Goal: Transaction & Acquisition: Download file/media

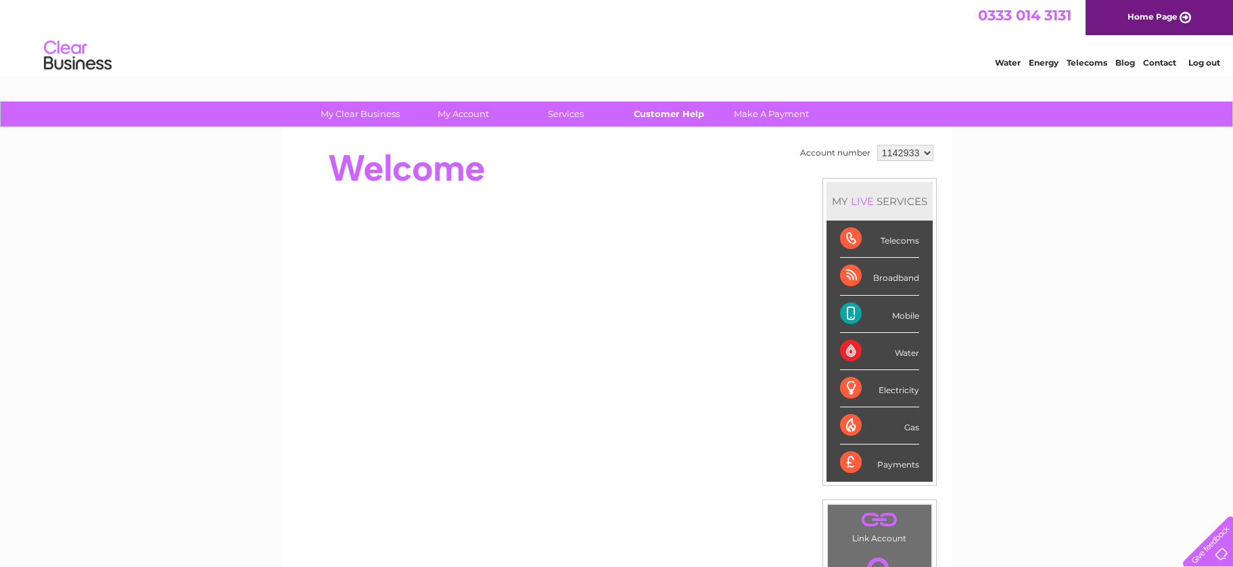
click at [674, 116] on link "Customer Help" at bounding box center [669, 113] width 112 height 25
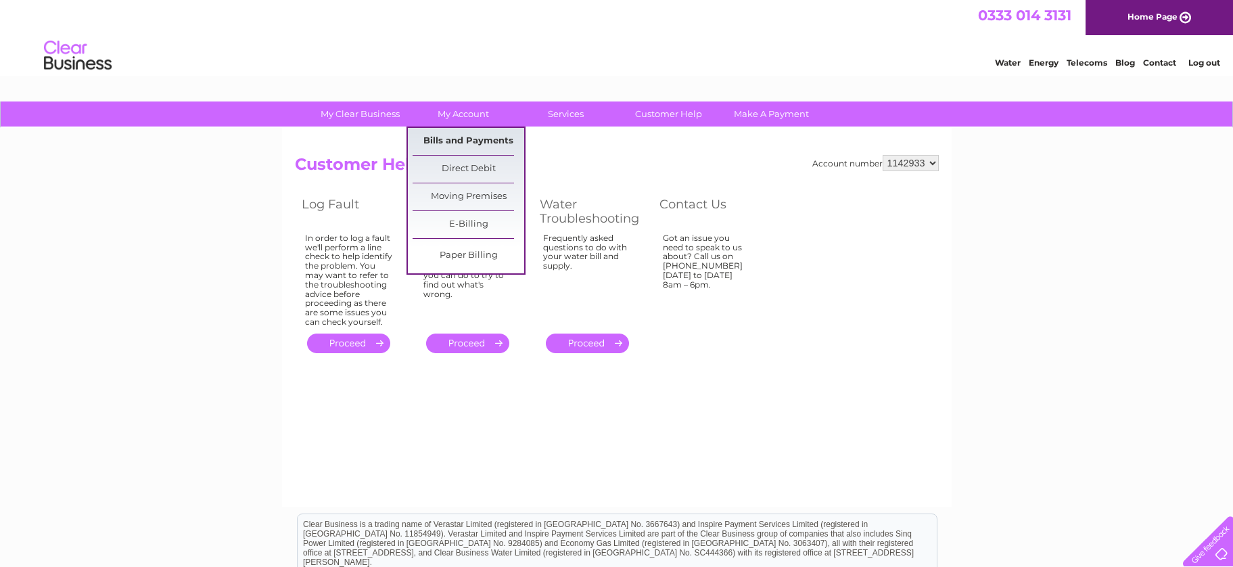
click at [468, 141] on link "Bills and Payments" at bounding box center [469, 141] width 112 height 27
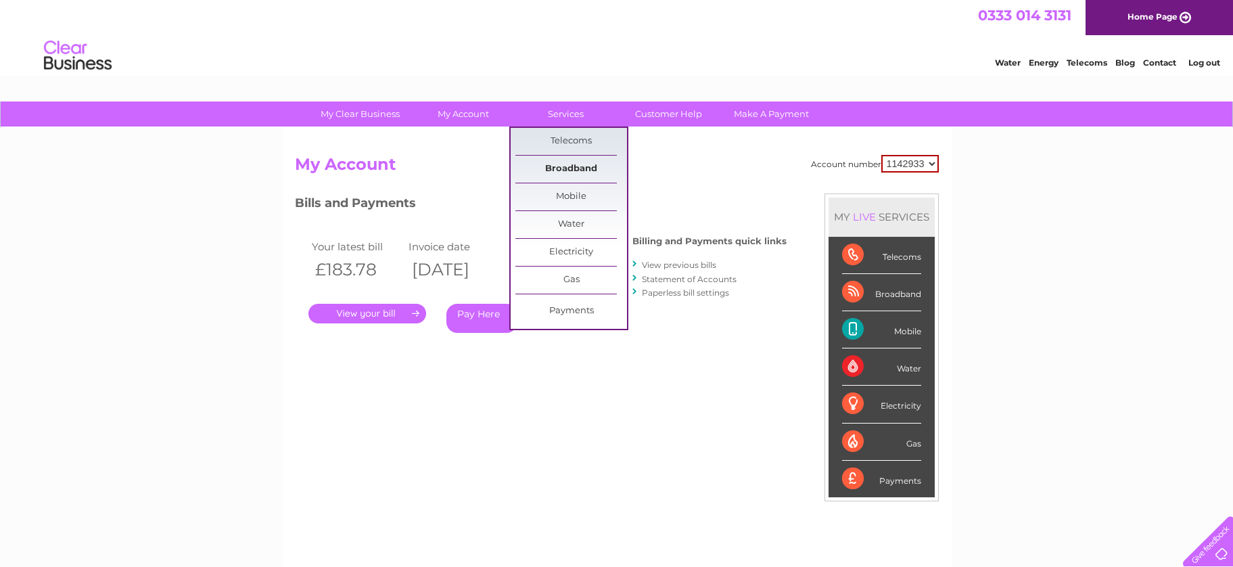
click at [575, 174] on link "Broadband" at bounding box center [571, 169] width 112 height 27
click at [576, 164] on link "Broadband" at bounding box center [571, 169] width 112 height 27
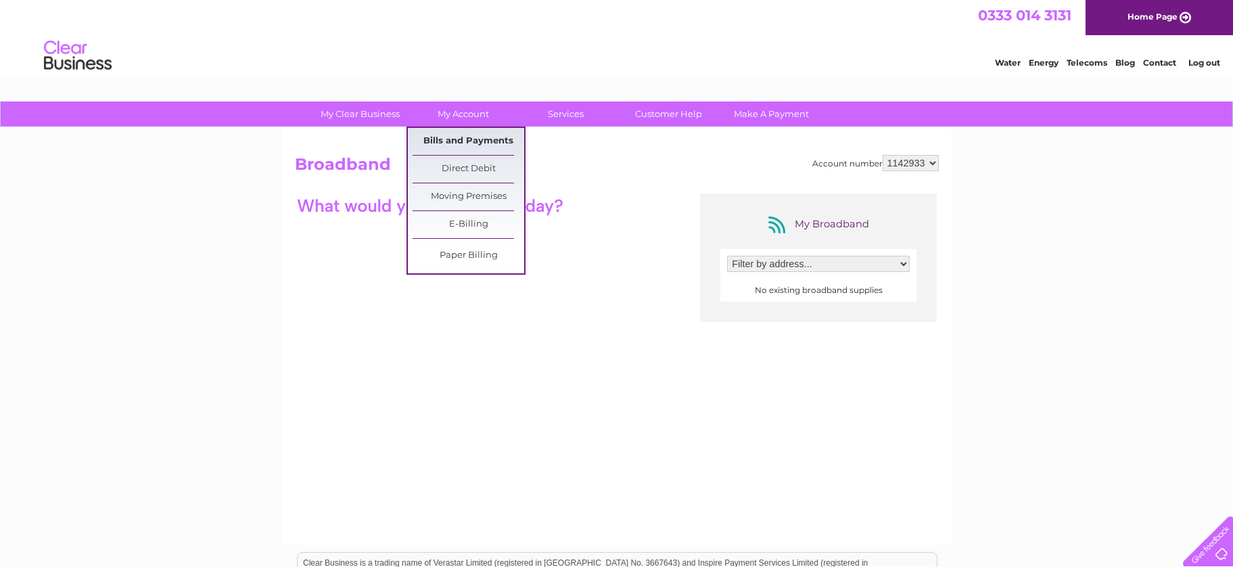
click at [464, 137] on link "Bills and Payments" at bounding box center [469, 141] width 112 height 27
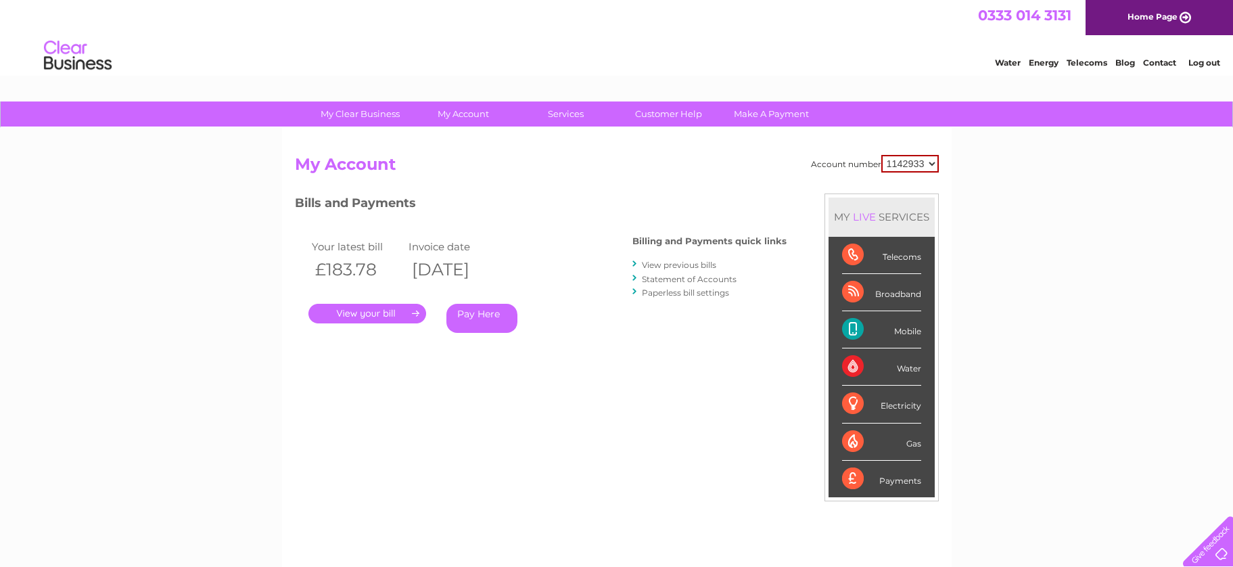
click at [850, 287] on div "Broadband" at bounding box center [881, 292] width 79 height 37
click at [676, 264] on link "View previous bills" at bounding box center [679, 265] width 74 height 10
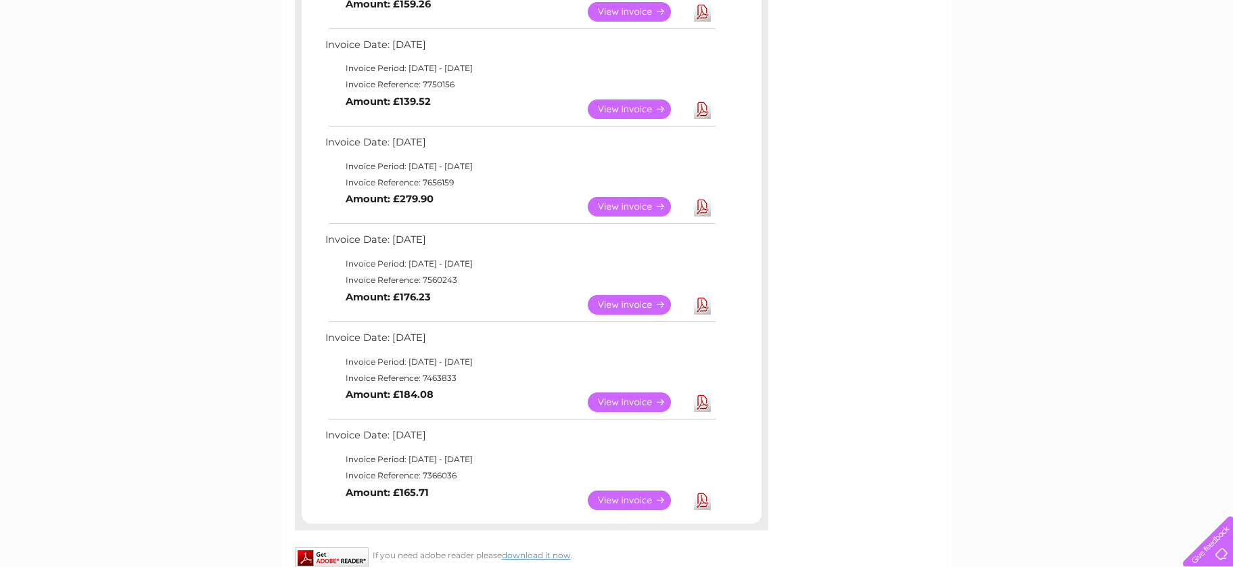
scroll to position [541, 0]
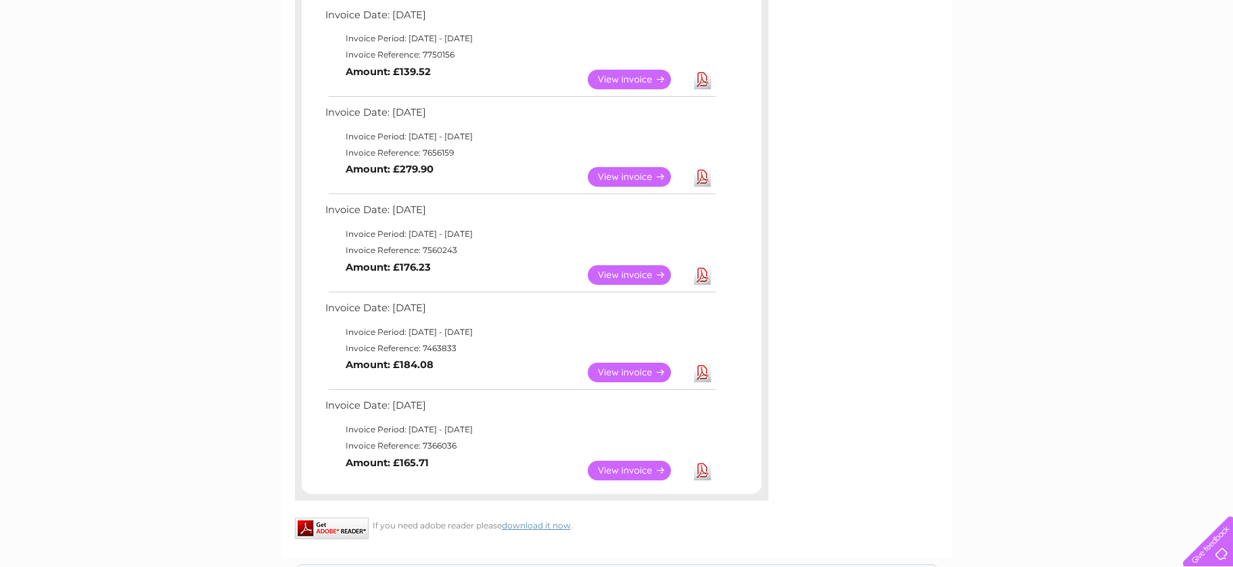
click at [626, 472] on link "View" at bounding box center [637, 471] width 99 height 20
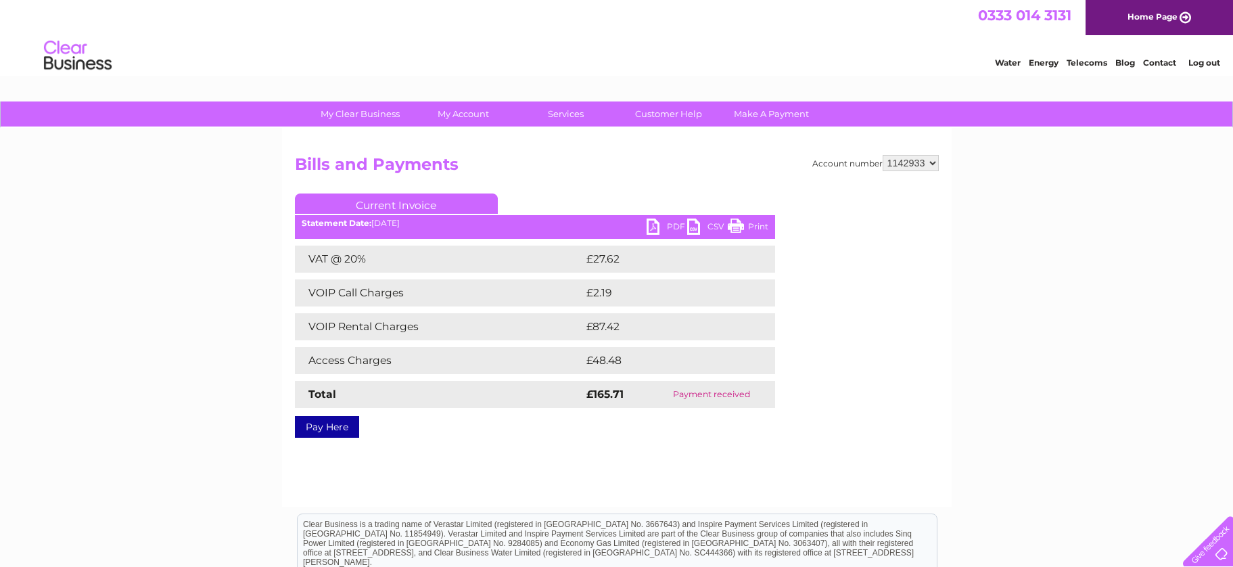
click at [666, 226] on link "PDF" at bounding box center [667, 228] width 41 height 20
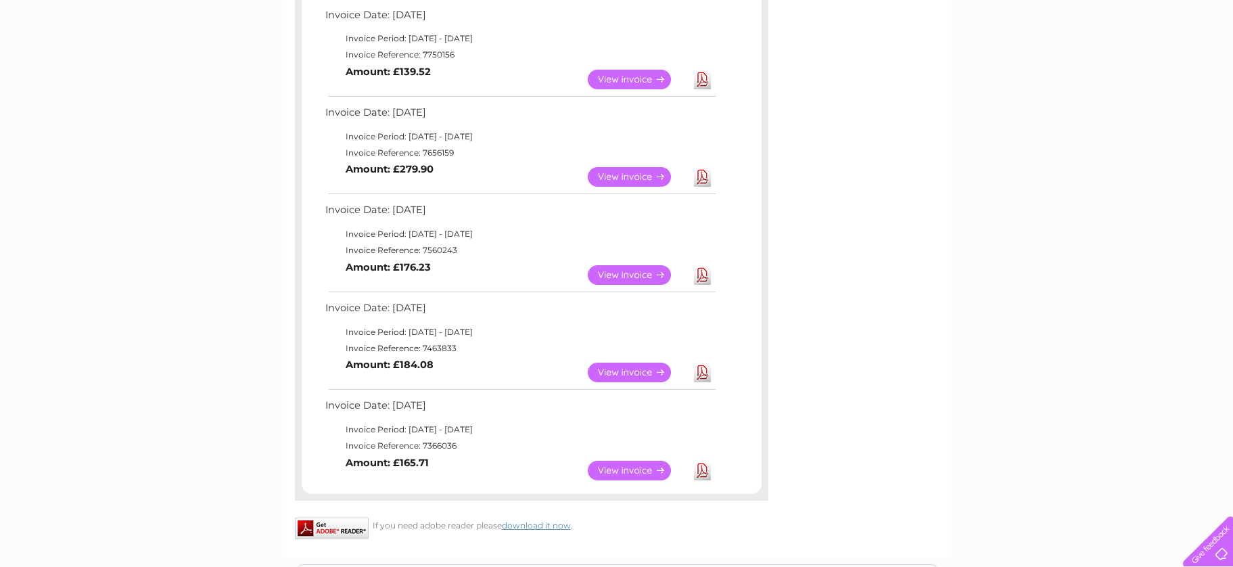
click at [701, 374] on link "Download" at bounding box center [702, 373] width 17 height 20
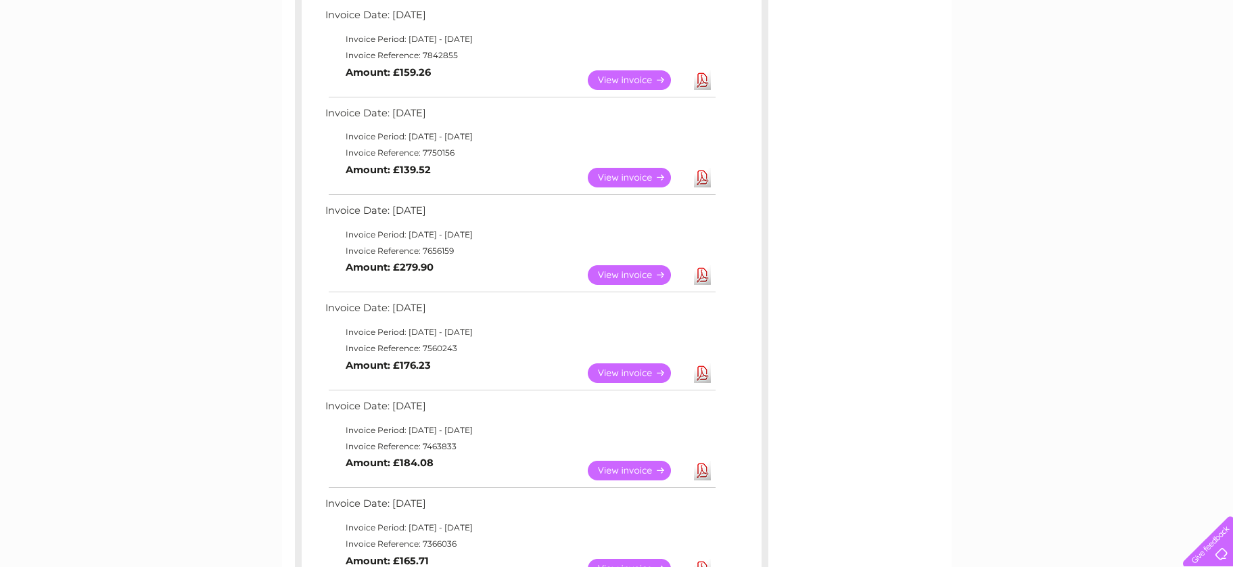
scroll to position [406, 0]
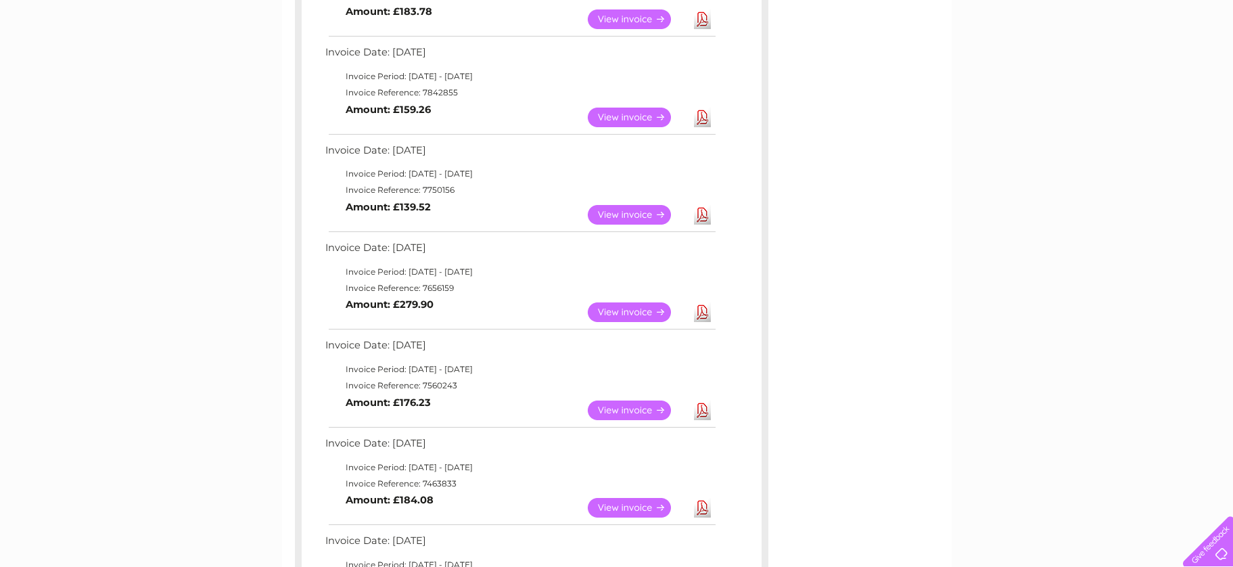
click at [701, 312] on link "Download" at bounding box center [702, 312] width 17 height 20
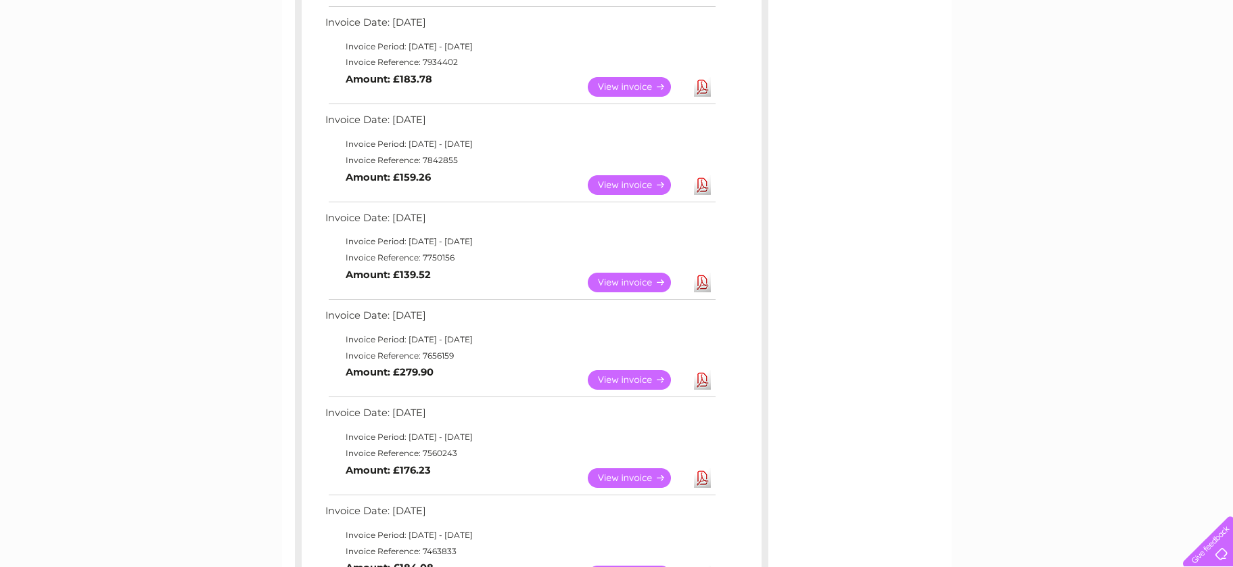
click at [703, 282] on link "Download" at bounding box center [702, 283] width 17 height 20
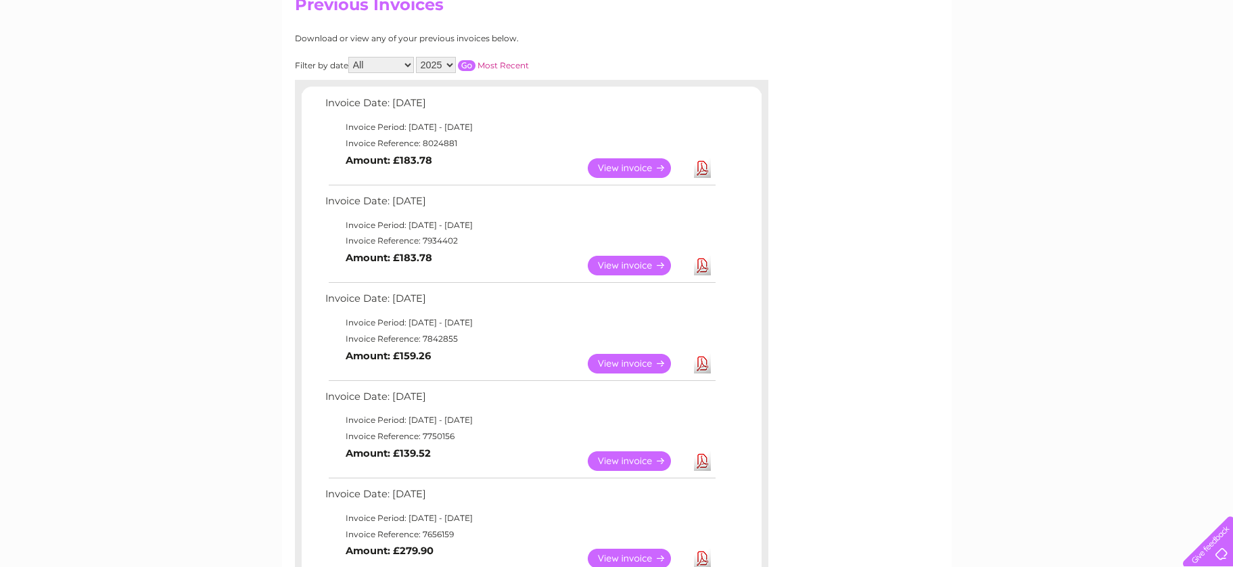
scroll to position [135, 0]
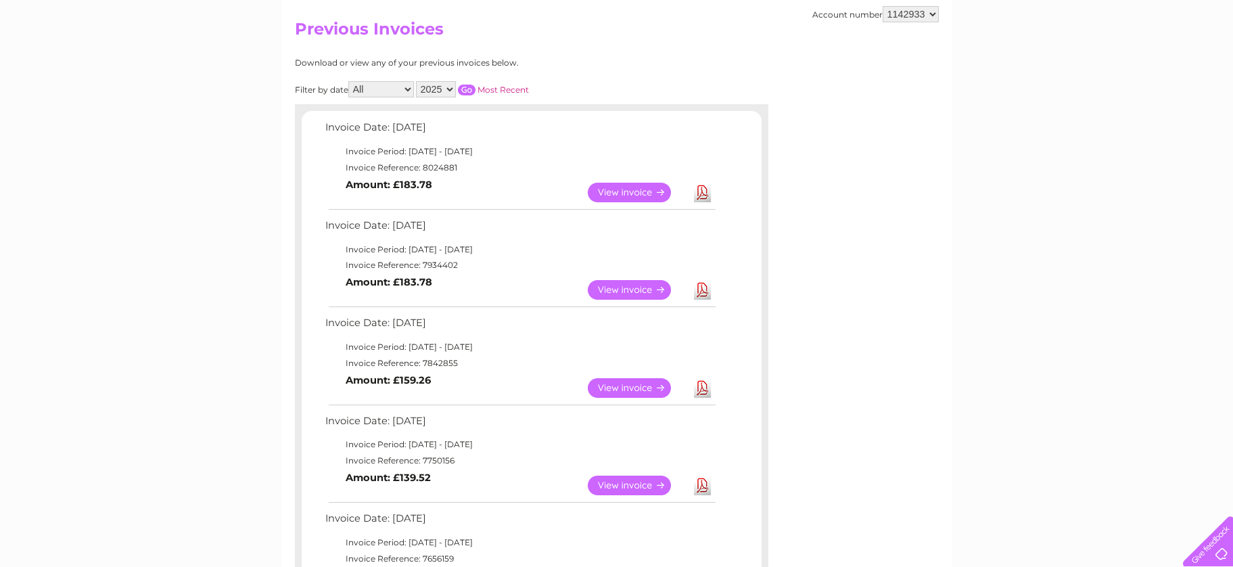
click at [705, 384] on link "Download" at bounding box center [702, 388] width 17 height 20
click at [701, 285] on link "Download" at bounding box center [702, 290] width 17 height 20
click at [704, 391] on link "Download" at bounding box center [702, 388] width 17 height 20
click at [699, 191] on link "Download" at bounding box center [702, 193] width 17 height 20
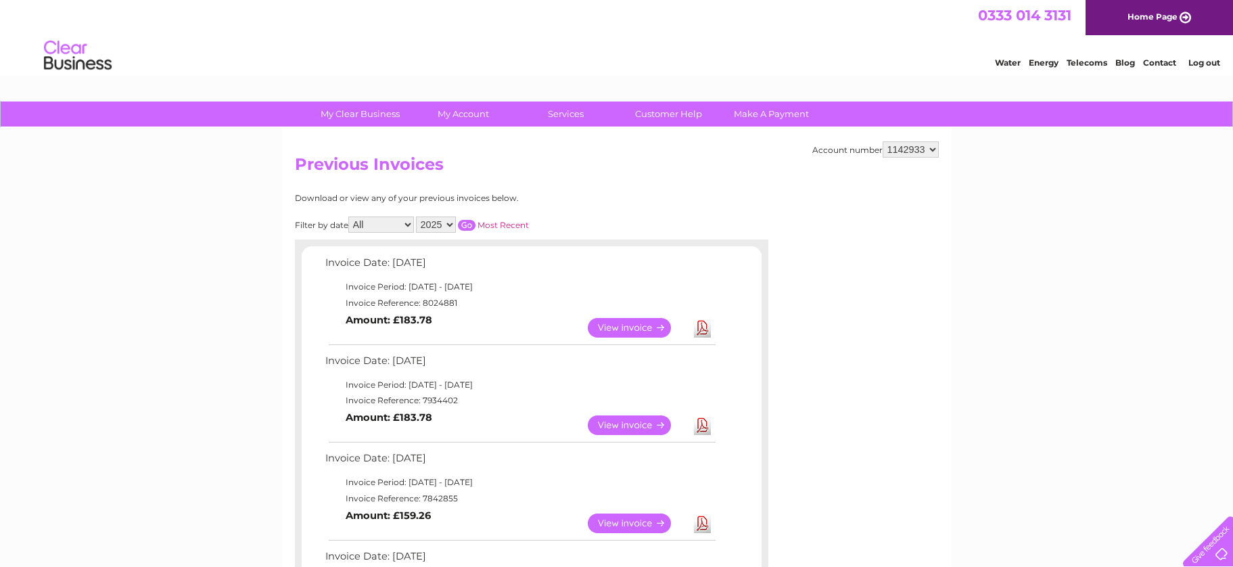
click at [1197, 62] on link "Log out" at bounding box center [1204, 62] width 32 height 10
